Goal: Browse casually

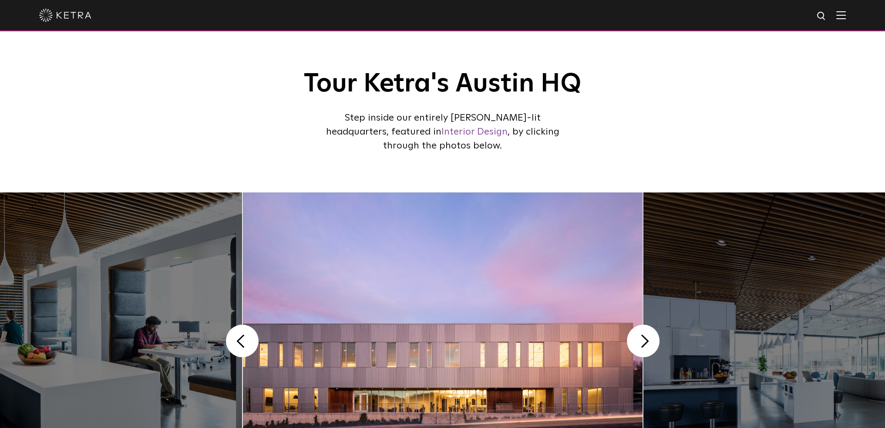
scroll to position [132, 0]
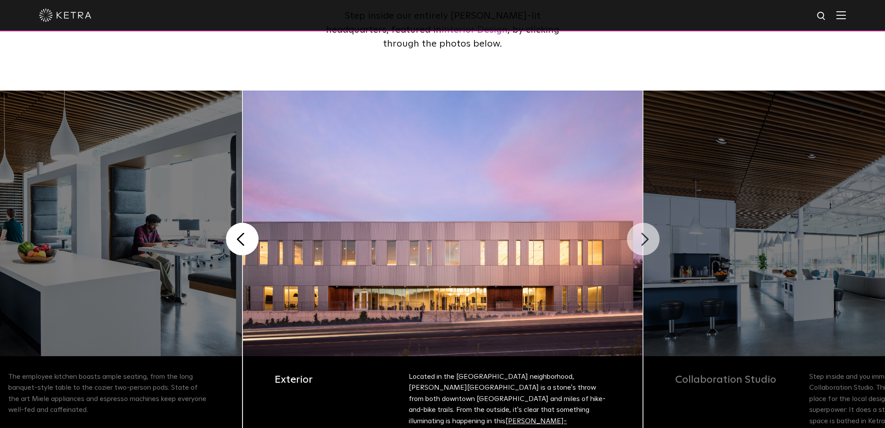
click at [635, 245] on button "Next" at bounding box center [643, 239] width 33 height 33
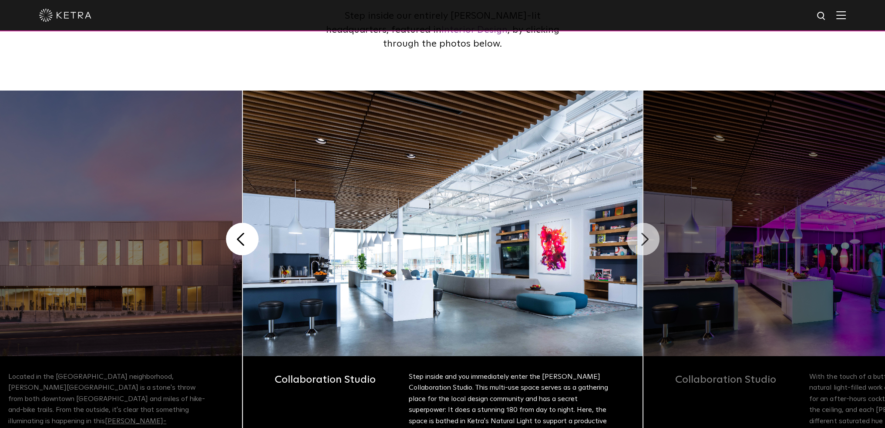
click at [638, 242] on button "Next" at bounding box center [643, 239] width 33 height 33
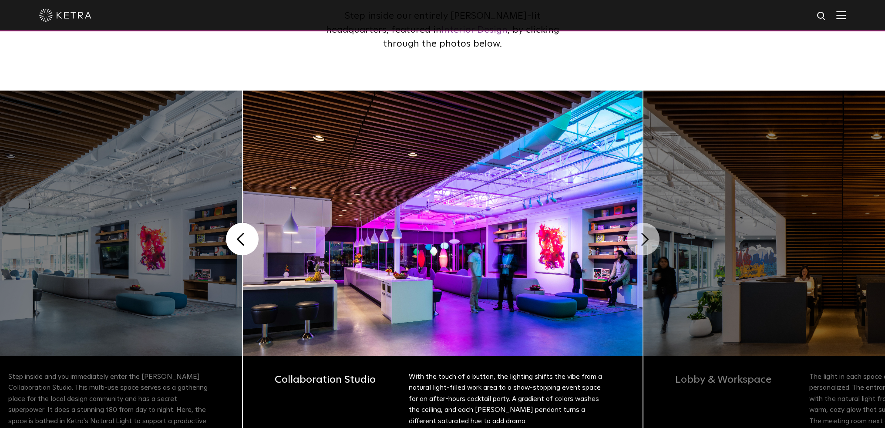
click at [638, 242] on button "Next" at bounding box center [643, 239] width 33 height 33
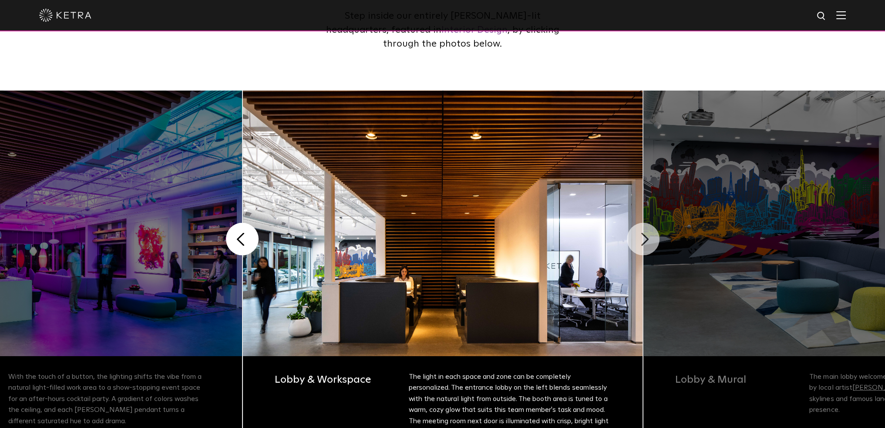
click at [638, 242] on button "Next" at bounding box center [643, 239] width 33 height 33
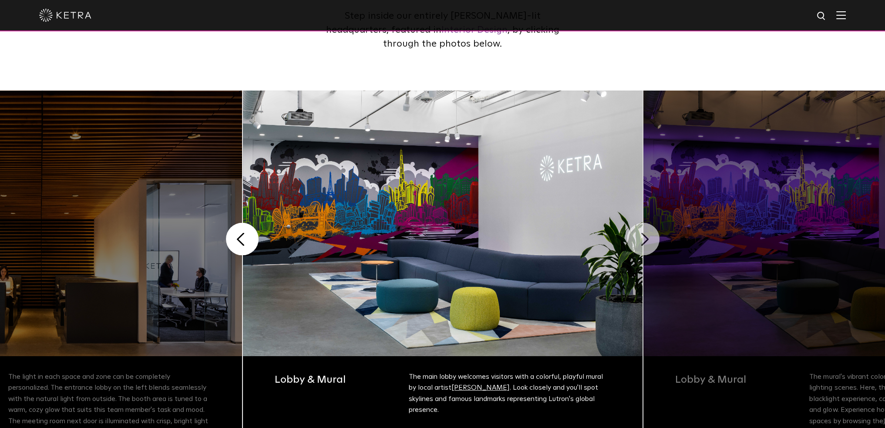
click at [638, 242] on button "Next" at bounding box center [643, 239] width 33 height 33
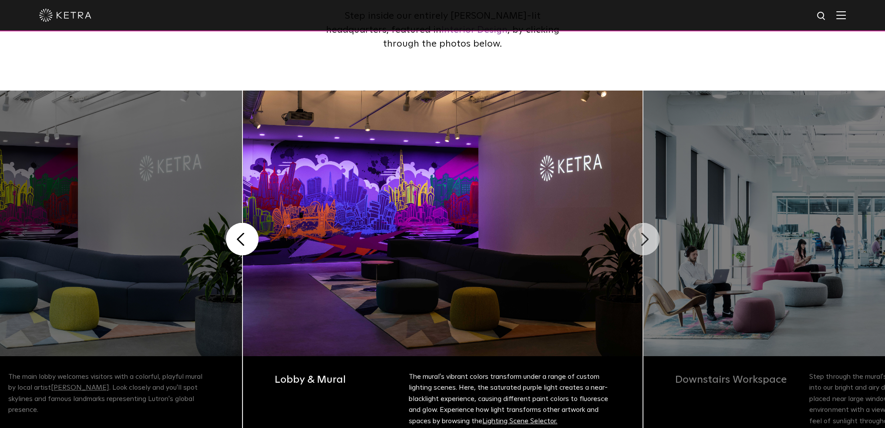
click at [638, 242] on button "Next" at bounding box center [643, 239] width 33 height 33
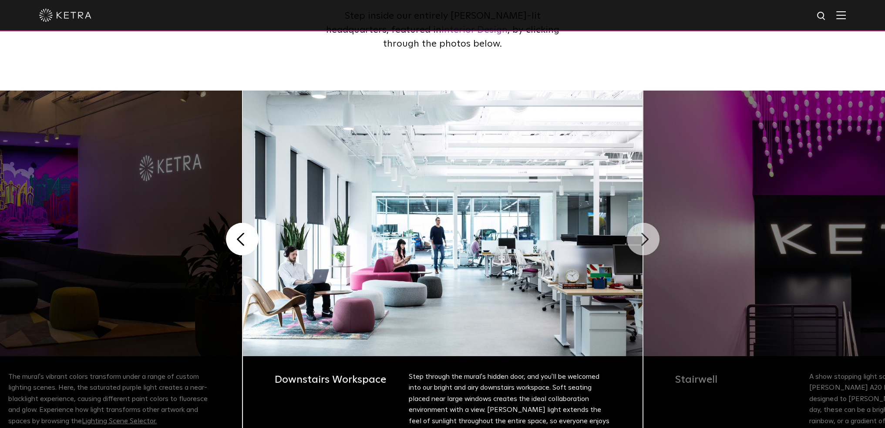
click at [638, 242] on button "Next" at bounding box center [643, 239] width 33 height 33
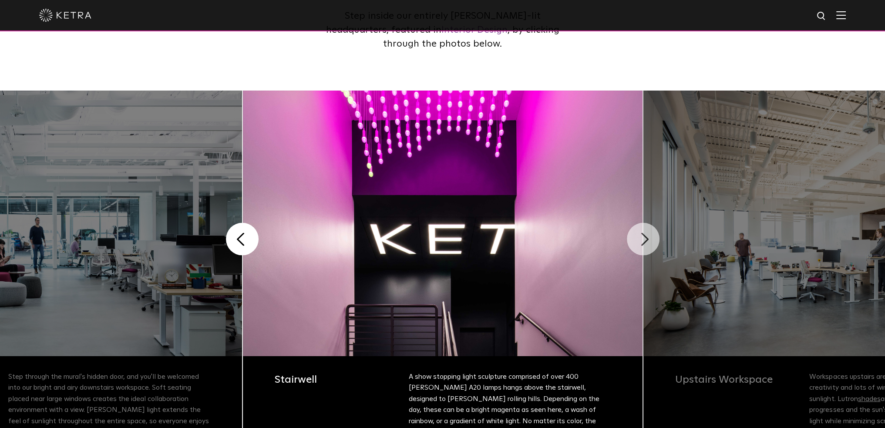
click at [638, 242] on button "Next" at bounding box center [643, 239] width 33 height 33
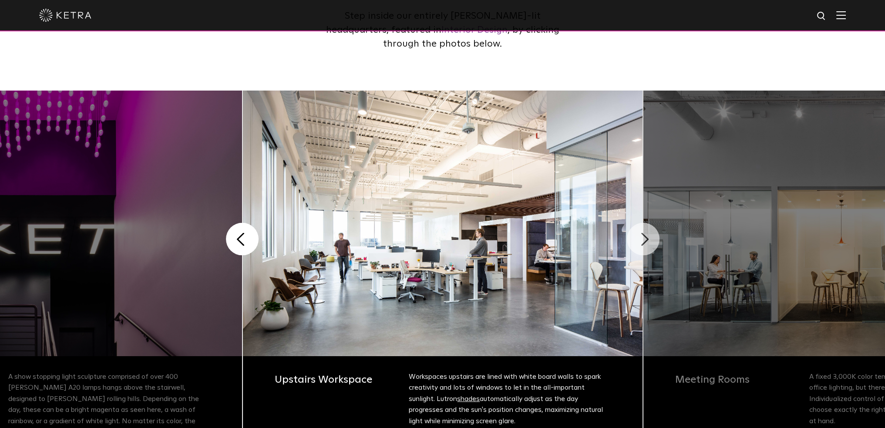
click at [638, 242] on button "Next" at bounding box center [643, 239] width 33 height 33
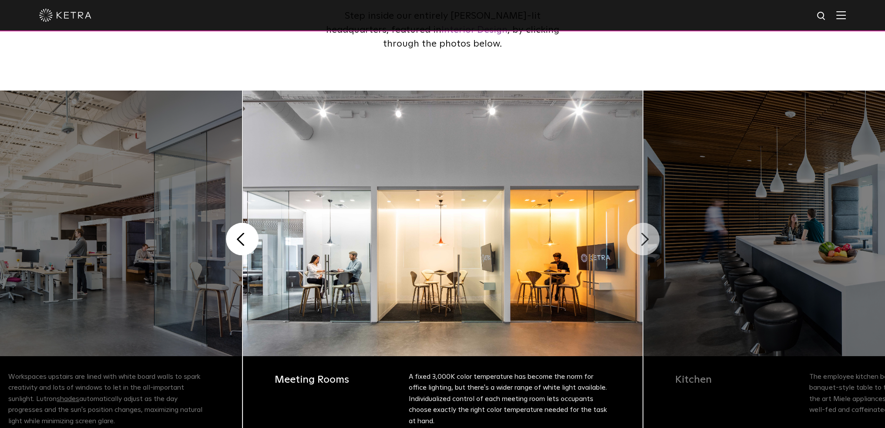
click at [638, 242] on button "Next" at bounding box center [643, 239] width 33 height 33
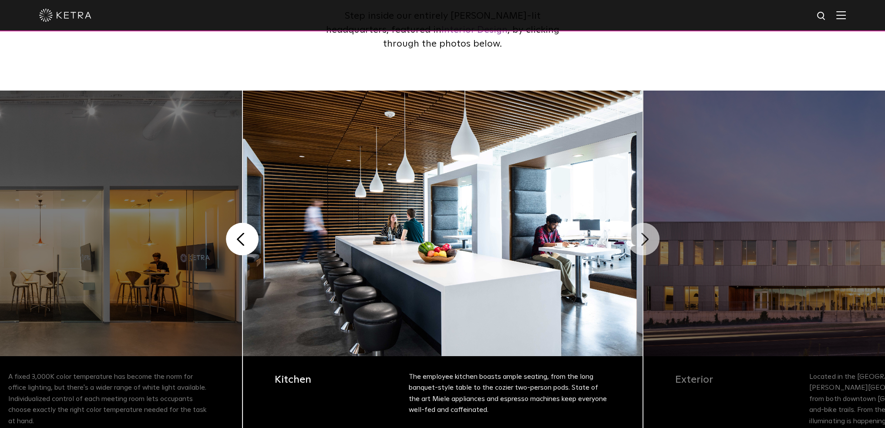
click at [638, 242] on button "Next" at bounding box center [643, 239] width 33 height 33
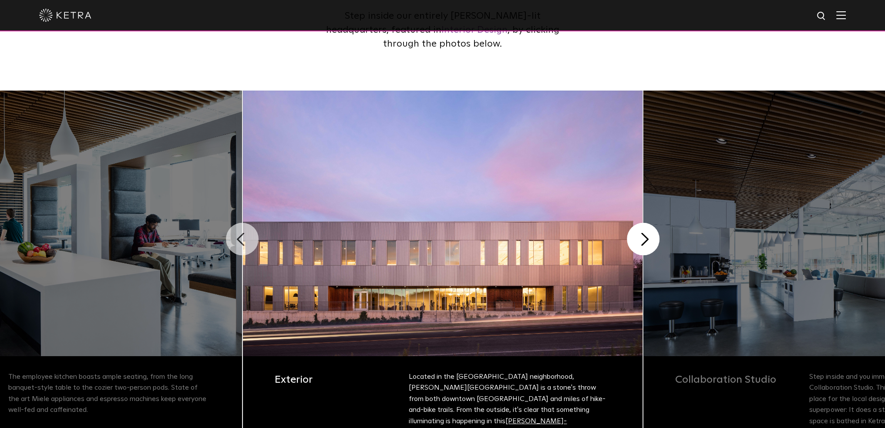
click at [253, 240] on button "Previous" at bounding box center [242, 239] width 33 height 33
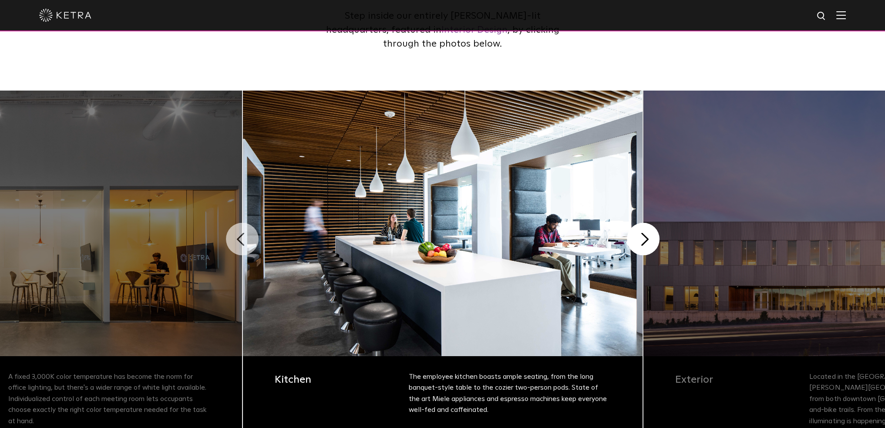
click at [253, 240] on button "Previous" at bounding box center [242, 239] width 33 height 33
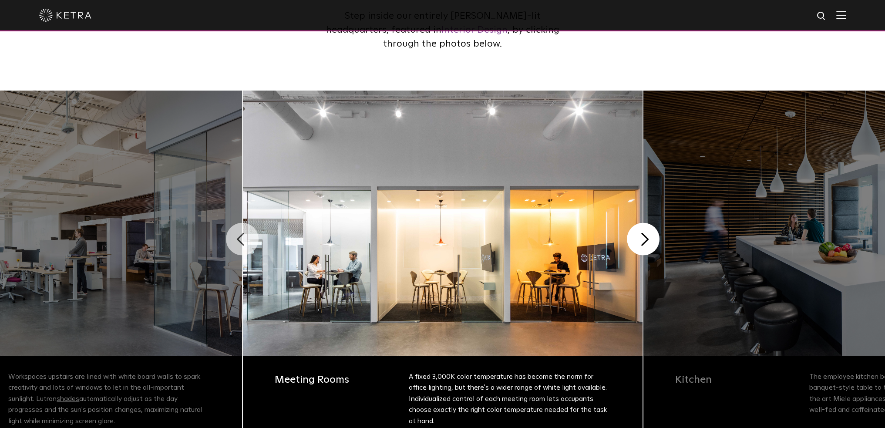
click at [253, 240] on button "Previous" at bounding box center [242, 239] width 33 height 33
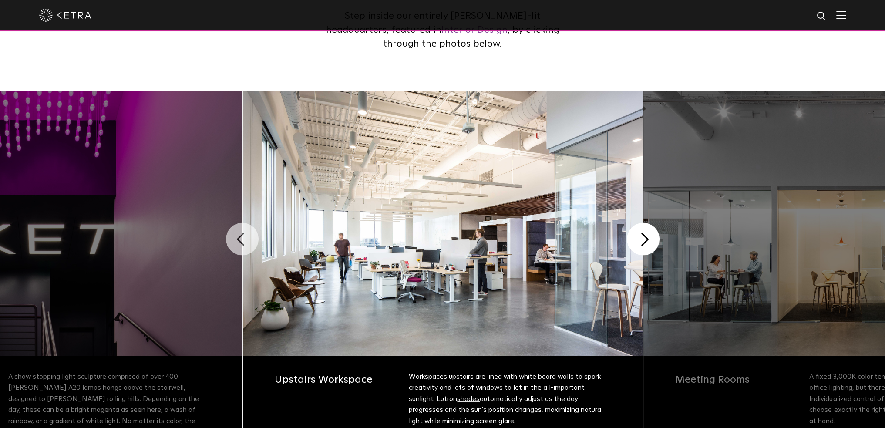
click at [253, 240] on button "Previous" at bounding box center [242, 239] width 33 height 33
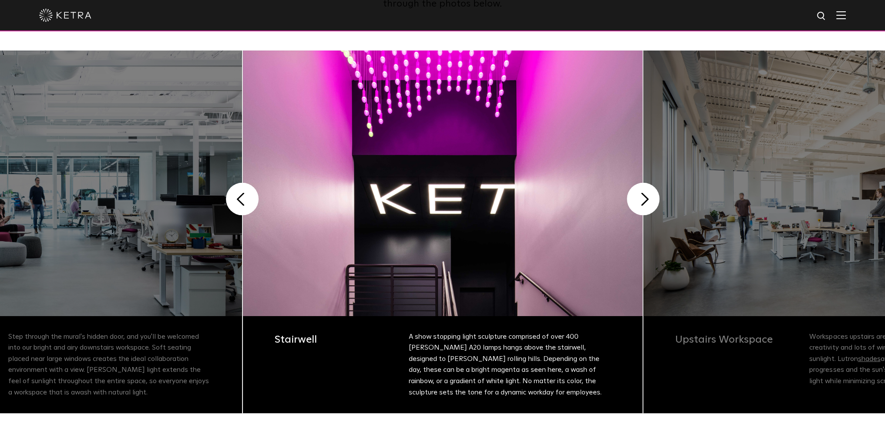
scroll to position [176, 0]
